Goal: Information Seeking & Learning: Learn about a topic

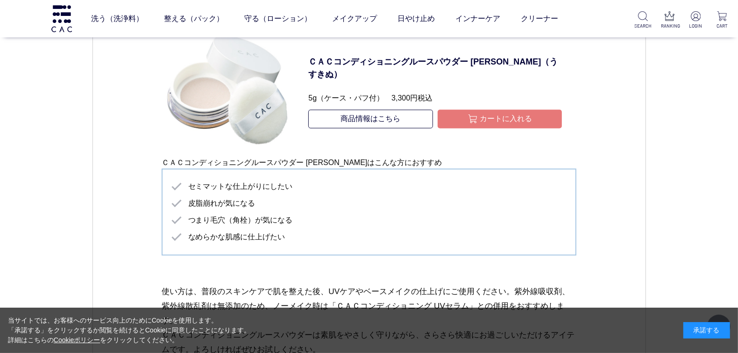
scroll to position [1261, 0]
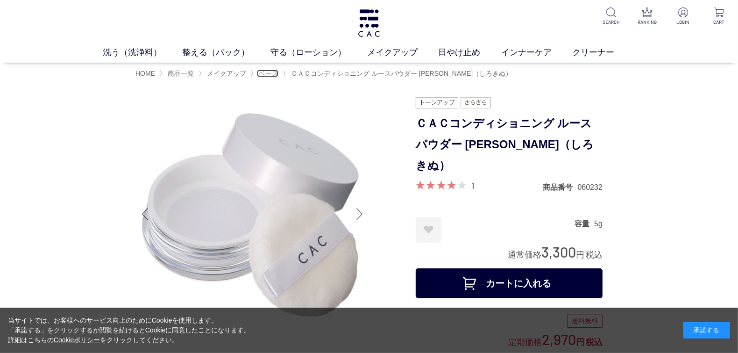
click at [270, 72] on span "ベース" at bounding box center [269, 73] width 20 height 7
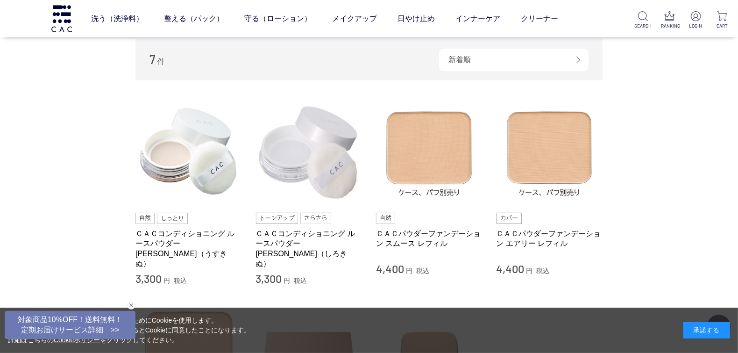
scroll to position [234, 0]
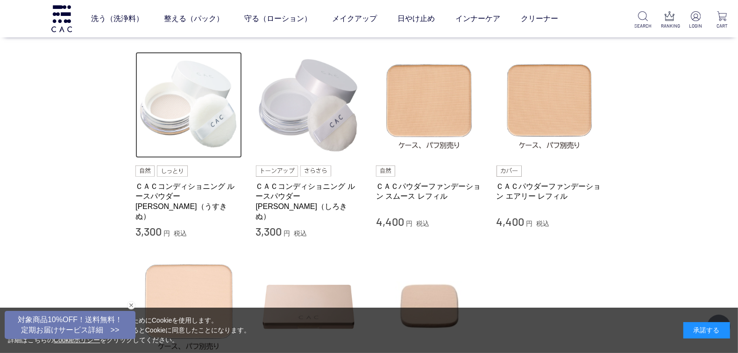
click at [191, 129] on img at bounding box center [189, 105] width 107 height 107
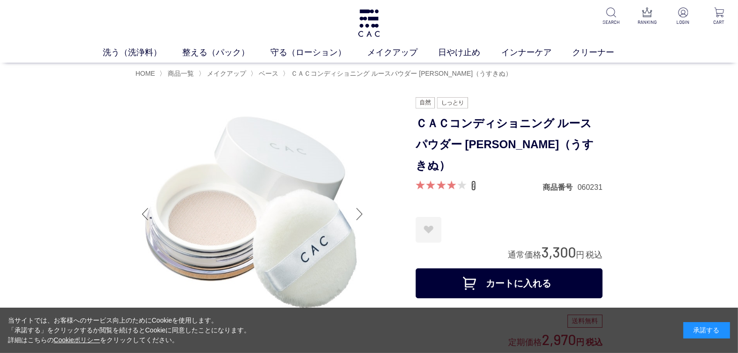
click at [473, 180] on link "4" at bounding box center [474, 185] width 5 height 10
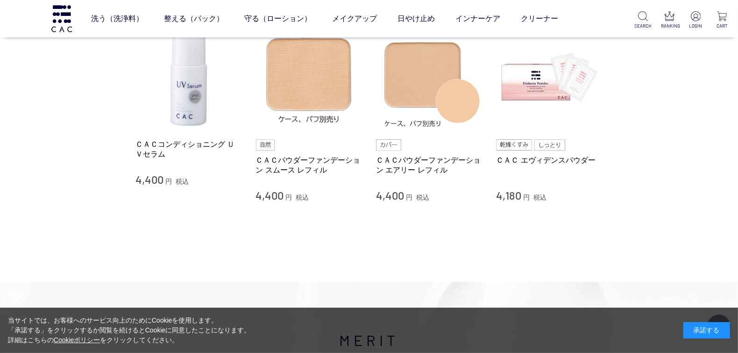
scroll to position [2353, 0]
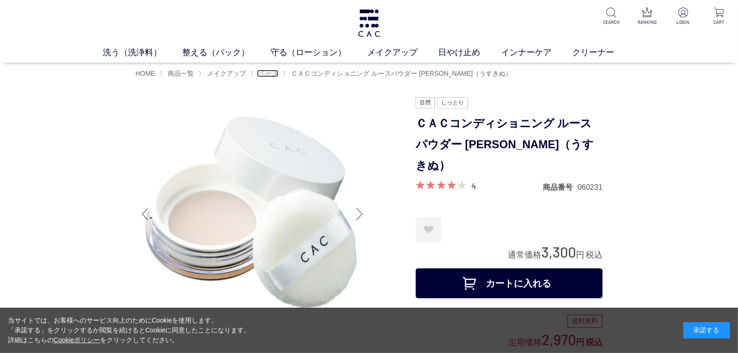
click at [278, 74] on span "ベース" at bounding box center [269, 73] width 20 height 7
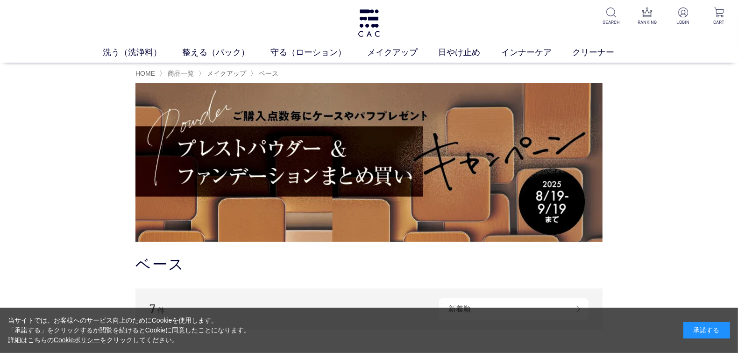
click at [283, 179] on img at bounding box center [369, 162] width 467 height 158
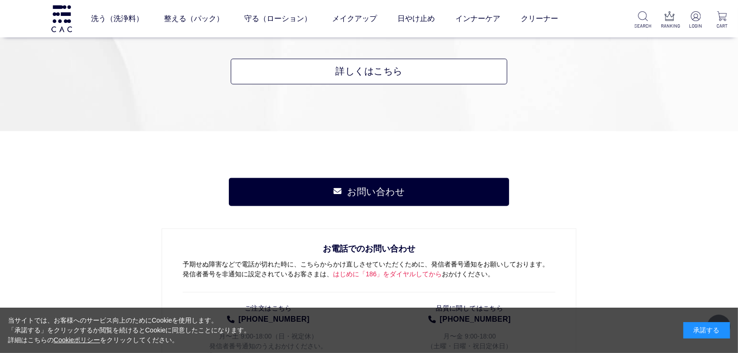
scroll to position [4700, 0]
